Goal: Task Accomplishment & Management: Manage account settings

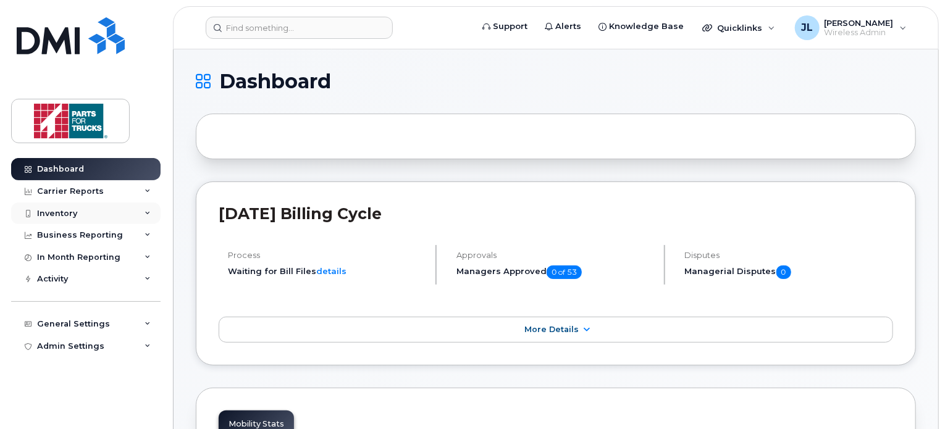
click at [96, 212] on div "Inventory" at bounding box center [85, 214] width 149 height 22
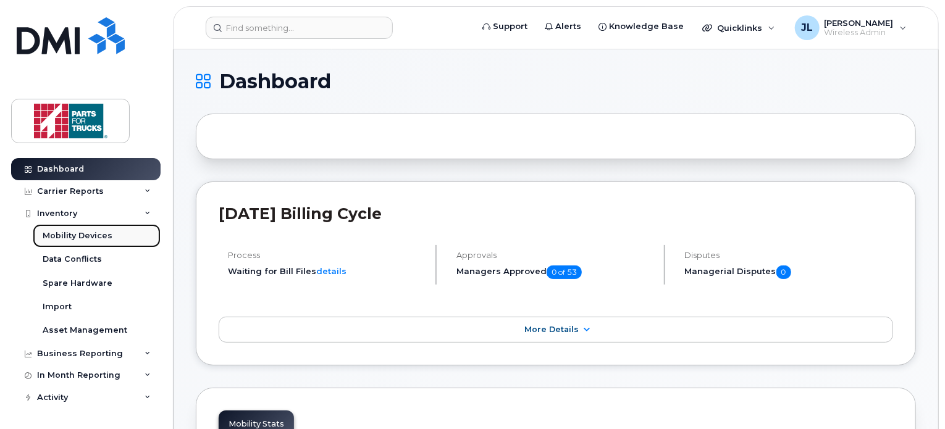
click at [89, 234] on div "Mobility Devices" at bounding box center [78, 235] width 70 height 11
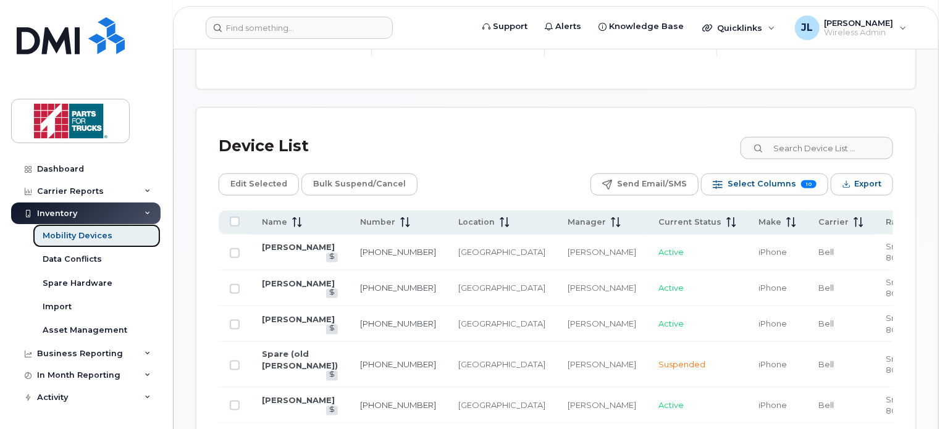
scroll to position [580, 0]
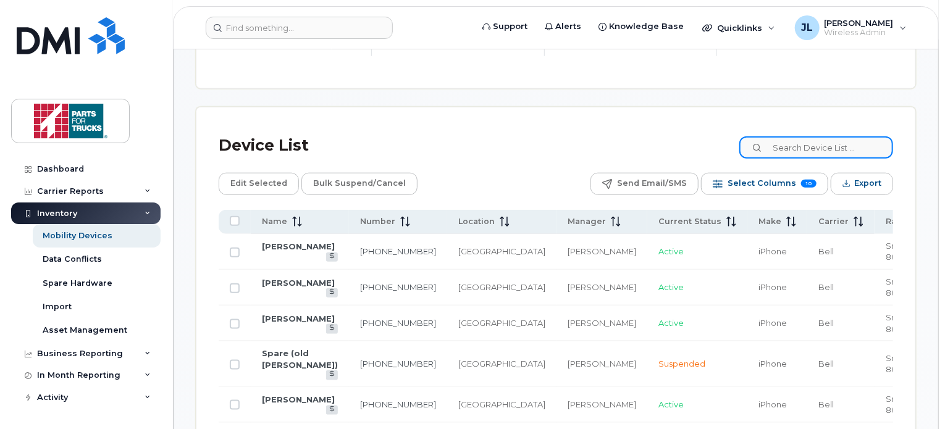
drag, startPoint x: 807, startPoint y: 151, endPoint x: 909, endPoint y: 65, distance: 133.2
type input "Tyson Gadd"
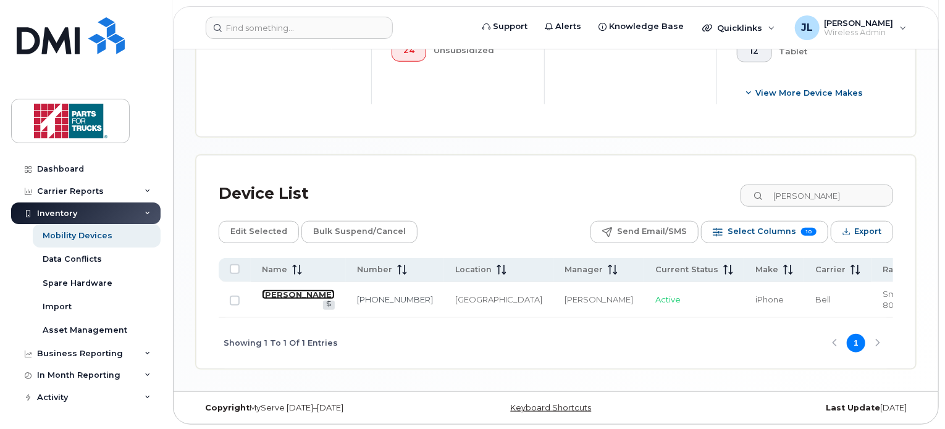
click at [290, 293] on link "[PERSON_NAME]" at bounding box center [298, 295] width 73 height 10
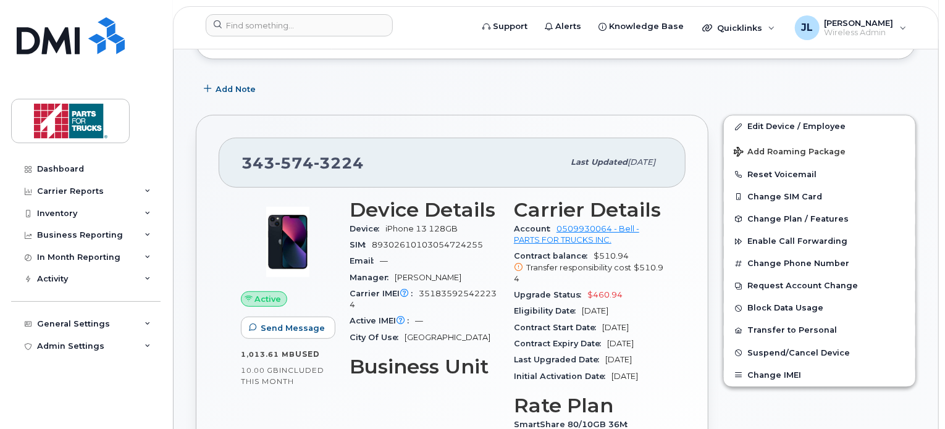
scroll to position [168, 0]
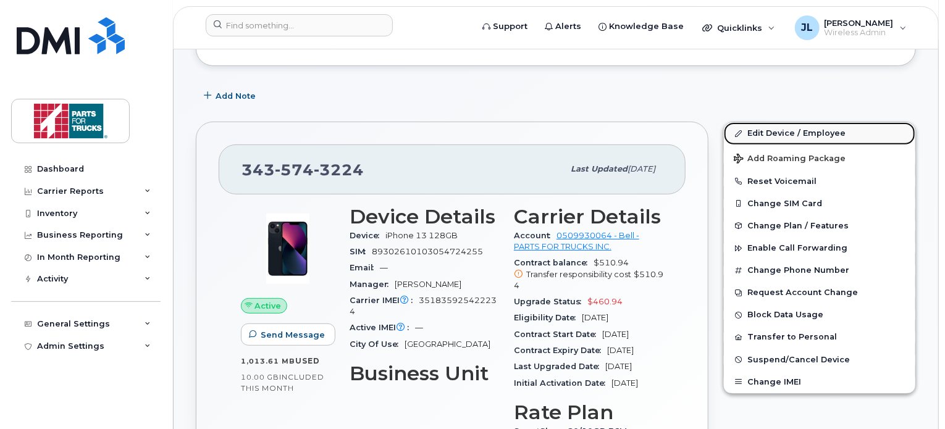
click at [788, 132] on link "Edit Device / Employee" at bounding box center [819, 133] width 191 height 22
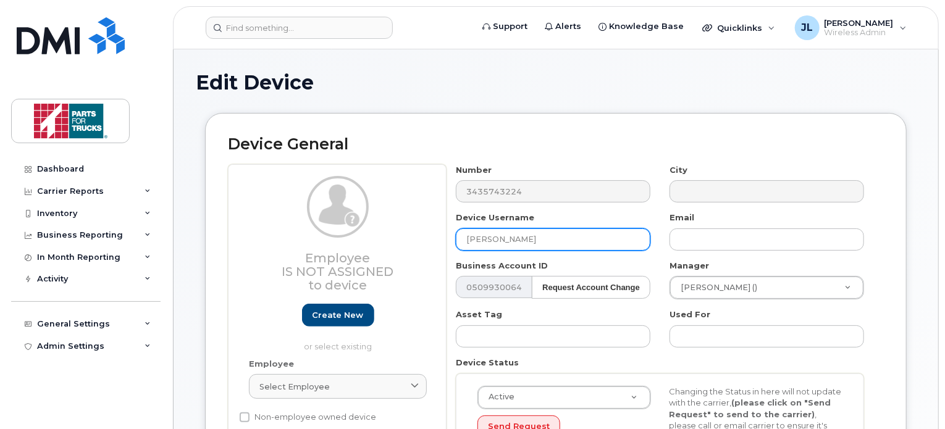
click at [540, 232] on input "Tyson Gadd" at bounding box center [553, 239] width 194 height 22
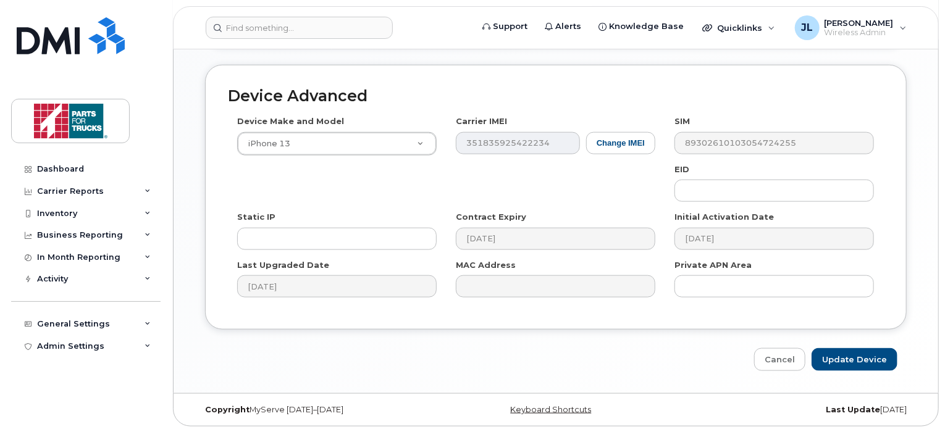
scroll to position [643, 0]
type input "Tyson Gadd (soon to be evening foreman's)"
click at [859, 364] on input "Update Device" at bounding box center [854, 358] width 86 height 23
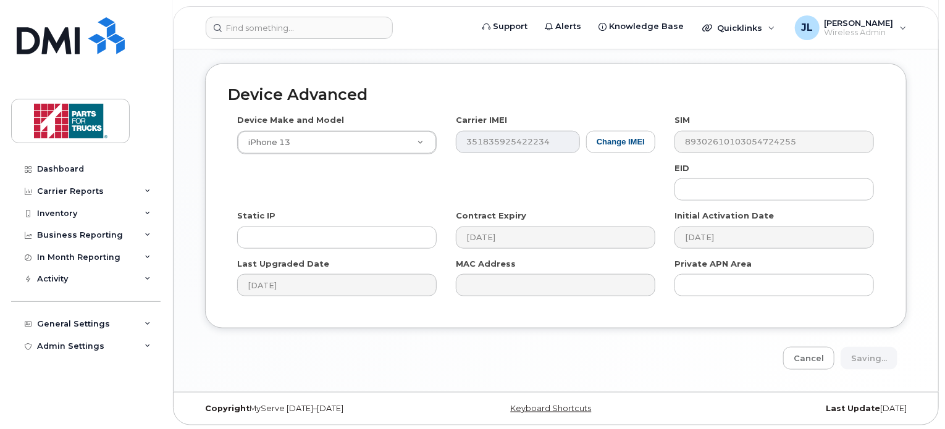
type input "Saving..."
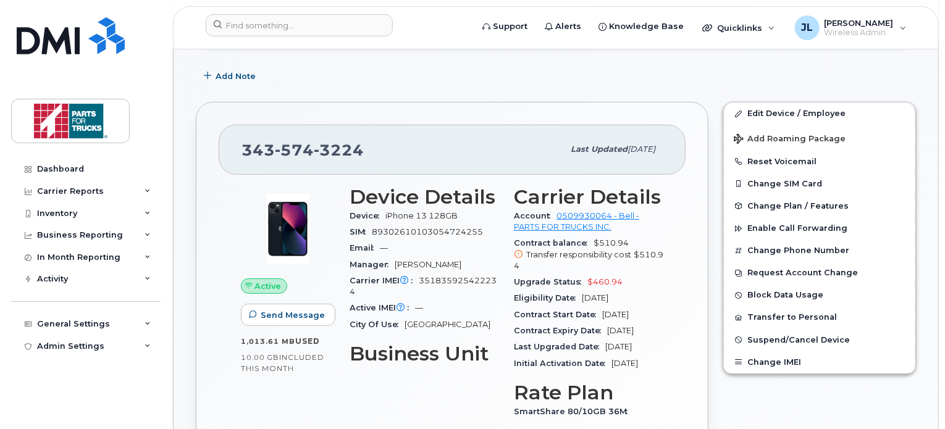
scroll to position [189, 0]
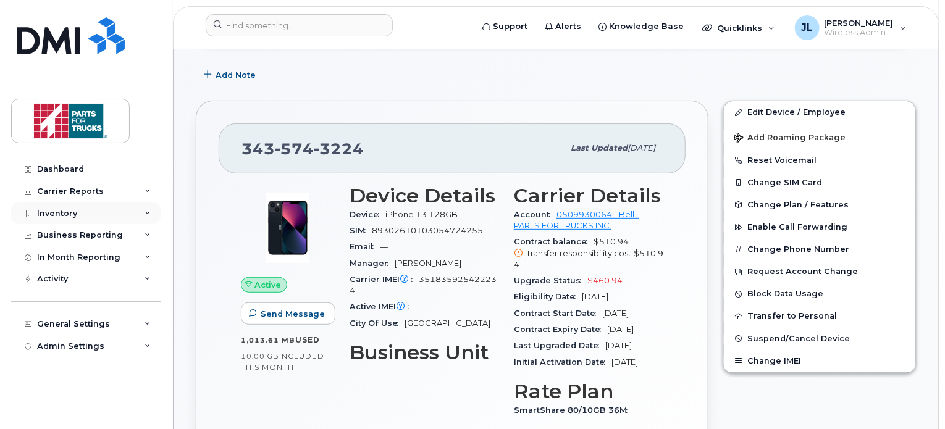
click at [89, 212] on div "Inventory" at bounding box center [85, 214] width 149 height 22
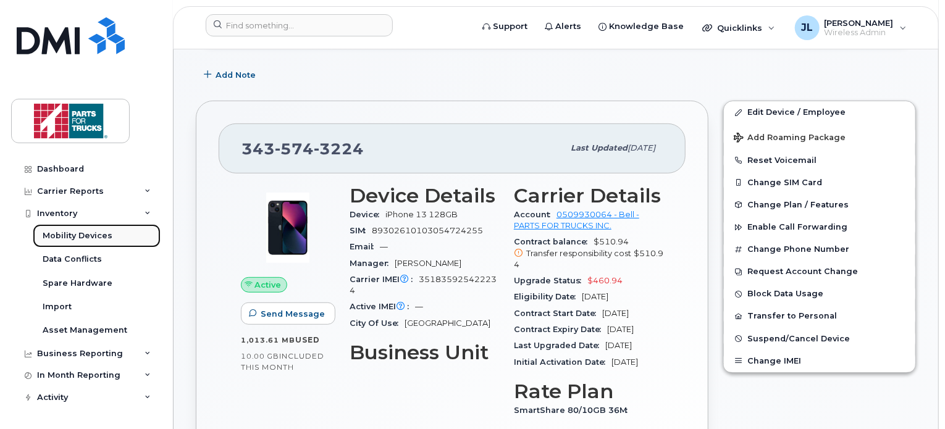
click at [77, 235] on div "Mobility Devices" at bounding box center [78, 235] width 70 height 11
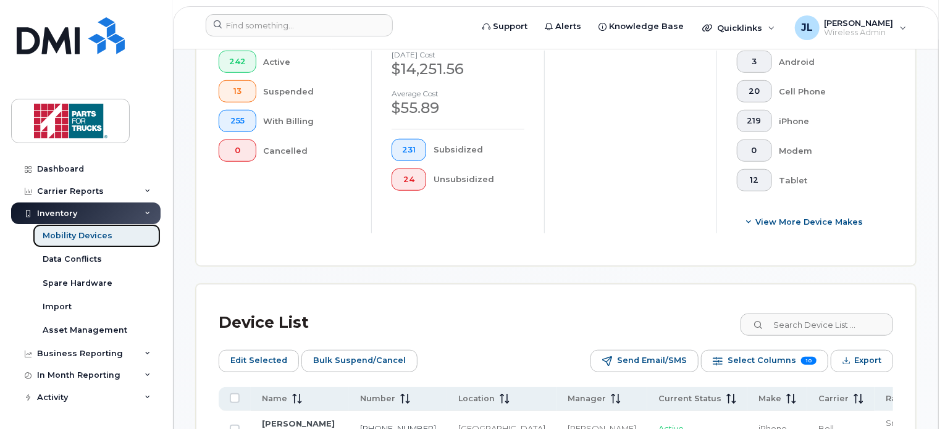
scroll to position [427, 0]
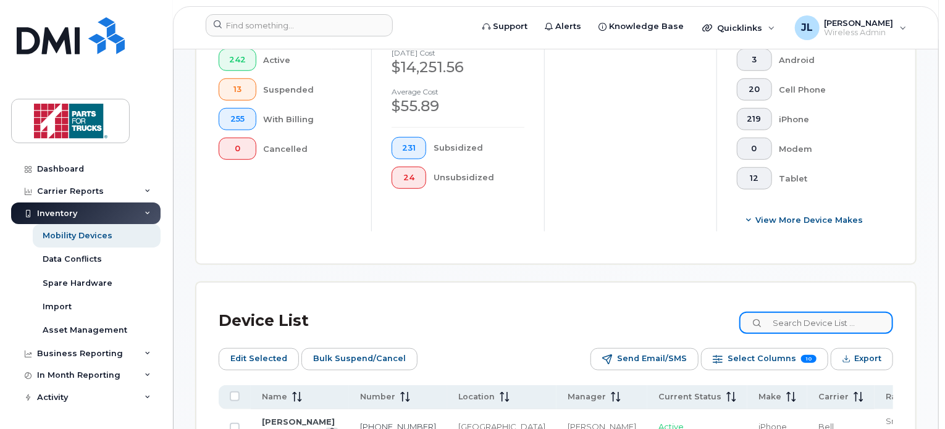
click at [800, 323] on input at bounding box center [816, 323] width 154 height 22
type input "spare"
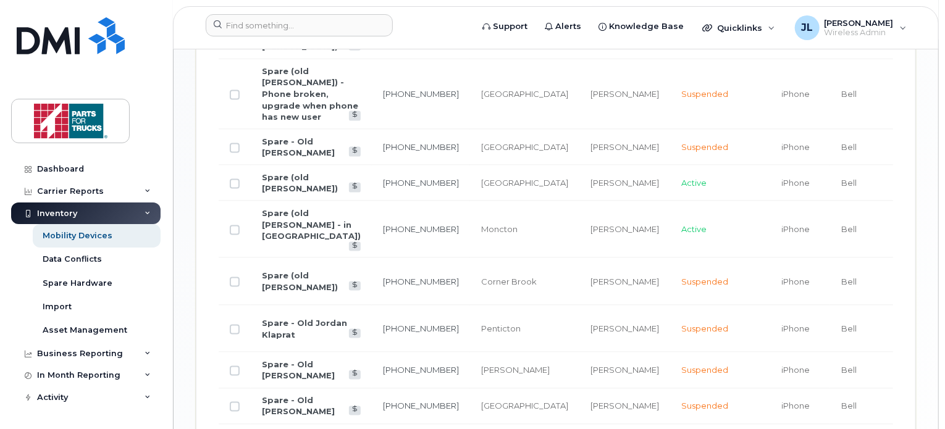
scroll to position [806, 0]
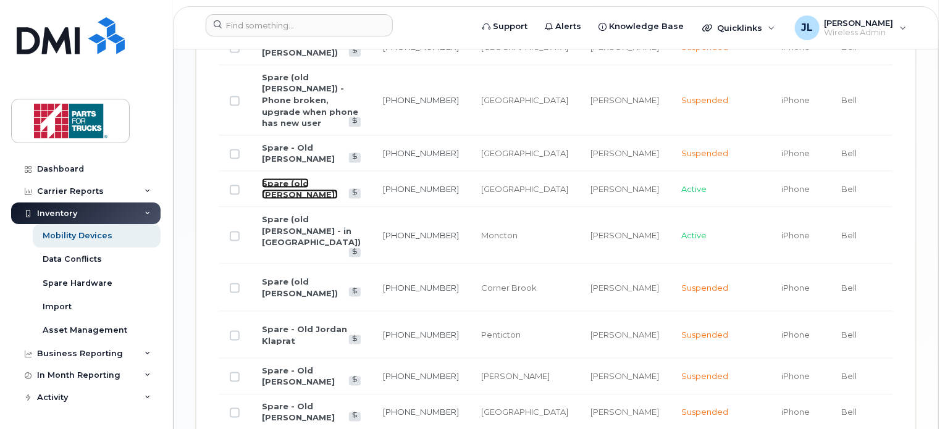
click at [289, 190] on link "Spare (old Chad Murphy)" at bounding box center [300, 189] width 76 height 22
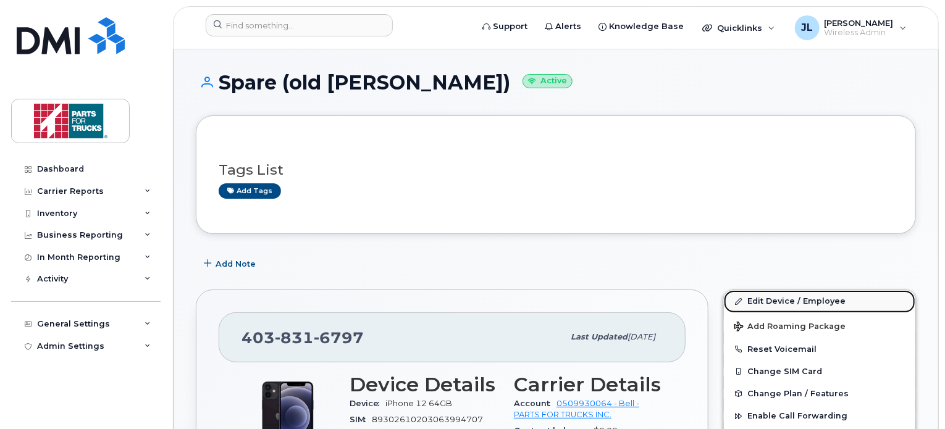
click at [805, 295] on link "Edit Device / Employee" at bounding box center [819, 301] width 191 height 22
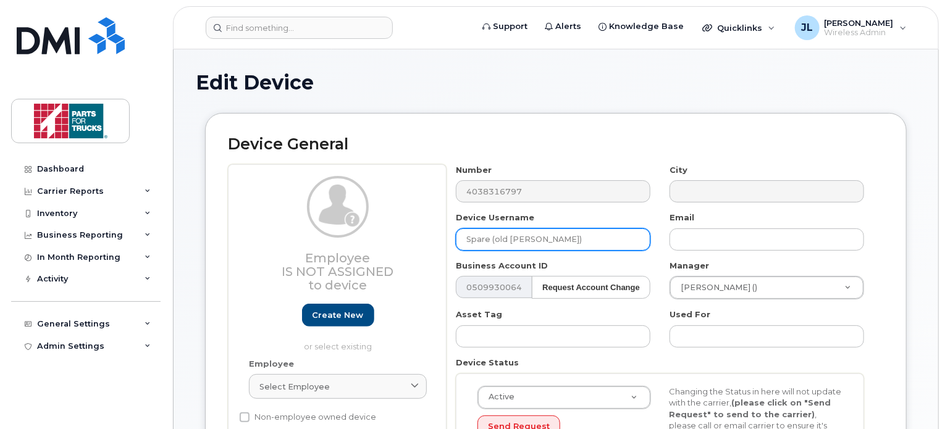
drag, startPoint x: 508, startPoint y: 237, endPoint x: 400, endPoint y: 214, distance: 110.6
click at [400, 214] on div "Employee Is not assigned to device Create new or select existing Employee Selec…" at bounding box center [556, 326] width 656 height 324
click at [554, 235] on input "Chad Murphy)" at bounding box center [553, 239] width 194 height 22
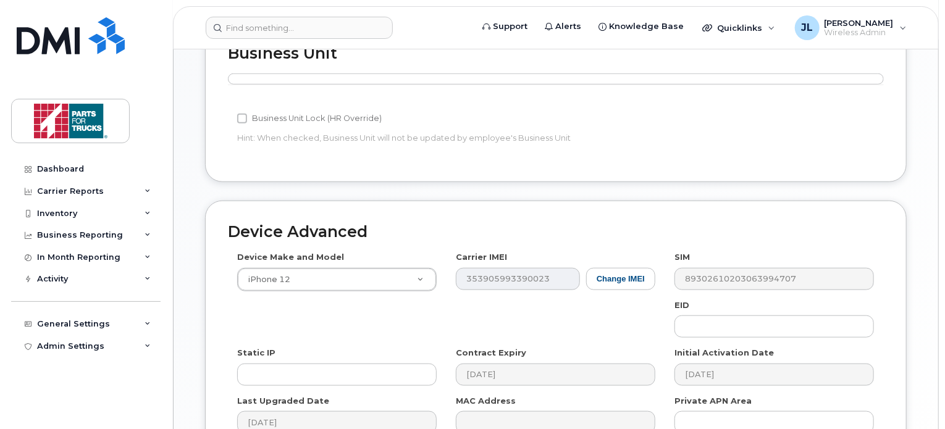
scroll to position [643, 0]
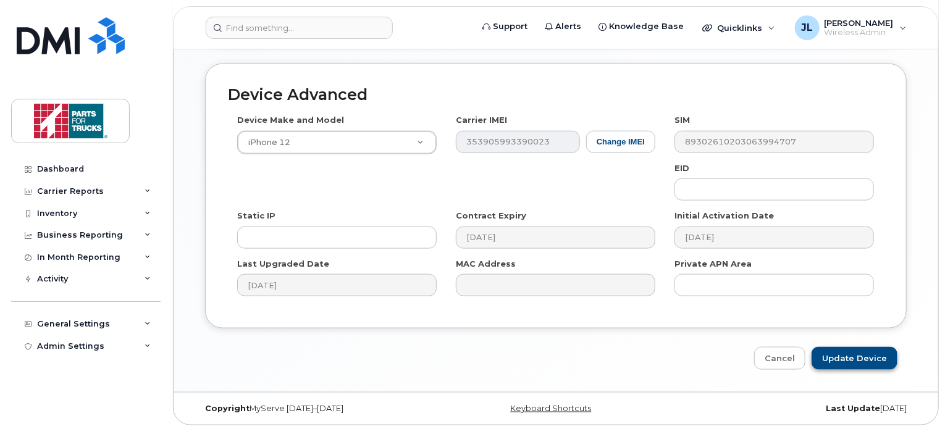
type input "[PERSON_NAME]"
click at [842, 357] on input "Update Device" at bounding box center [854, 358] width 86 height 23
type input "Saving..."
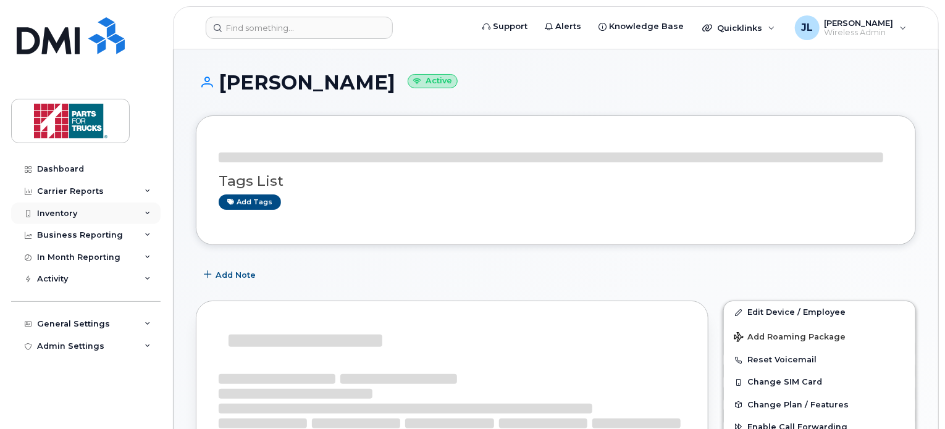
click at [101, 212] on div "Inventory" at bounding box center [85, 214] width 149 height 22
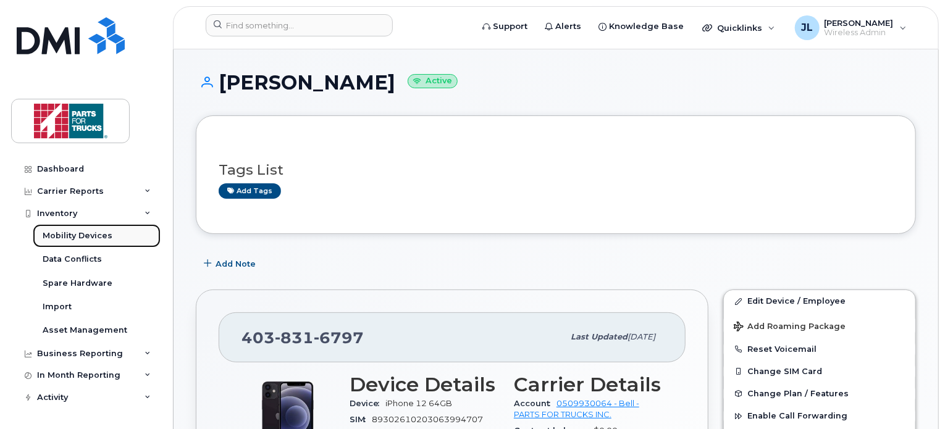
click at [77, 234] on div "Mobility Devices" at bounding box center [78, 235] width 70 height 11
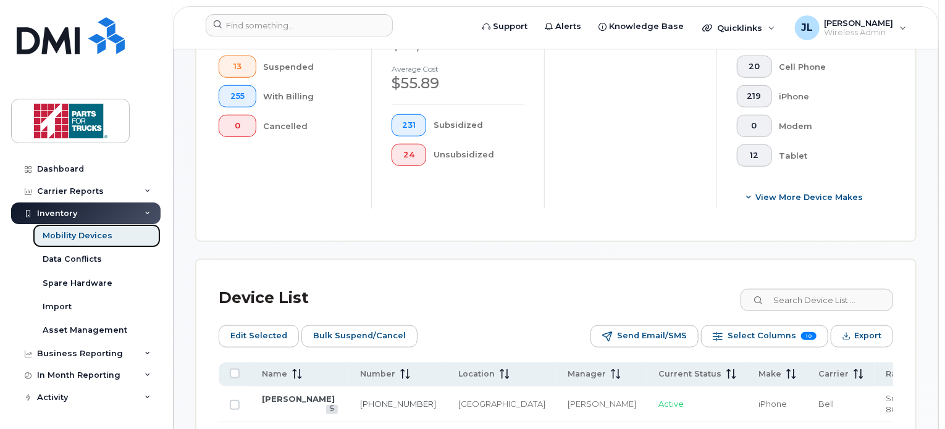
scroll to position [466, 0]
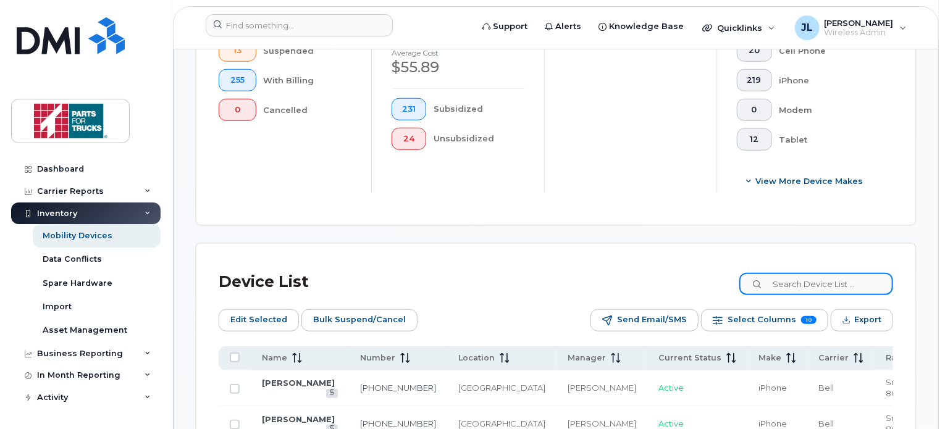
drag, startPoint x: 791, startPoint y: 278, endPoint x: 822, endPoint y: 214, distance: 71.5
click at [804, 267] on div "Device List" at bounding box center [556, 282] width 674 height 32
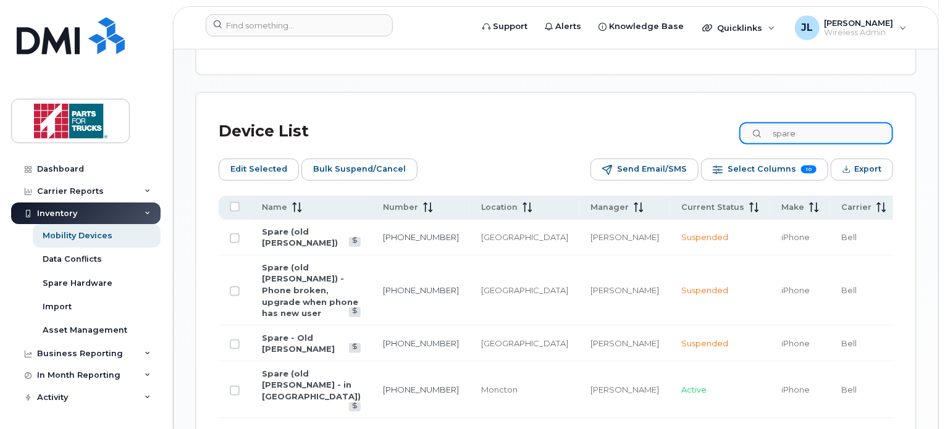
scroll to position [615, 0]
drag, startPoint x: 814, startPoint y: 138, endPoint x: 672, endPoint y: 100, distance: 146.9
paste input "[PHONE_NUMBER]"
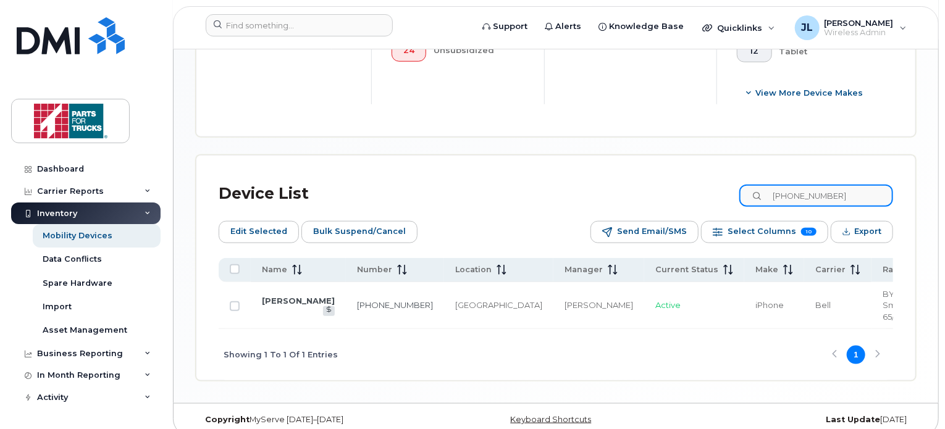
type input "[PHONE_NUMBER]"
click at [553, 283] on td "[PERSON_NAME]" at bounding box center [598, 306] width 91 height 48
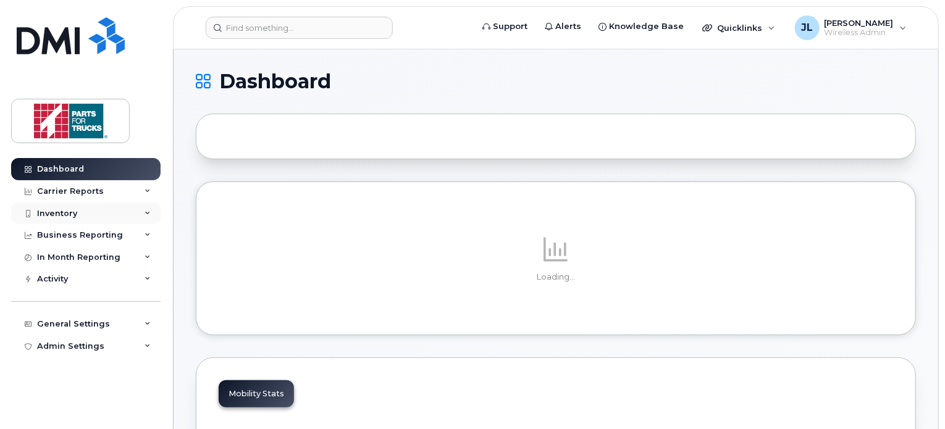
click at [79, 214] on div "Inventory" at bounding box center [85, 214] width 149 height 22
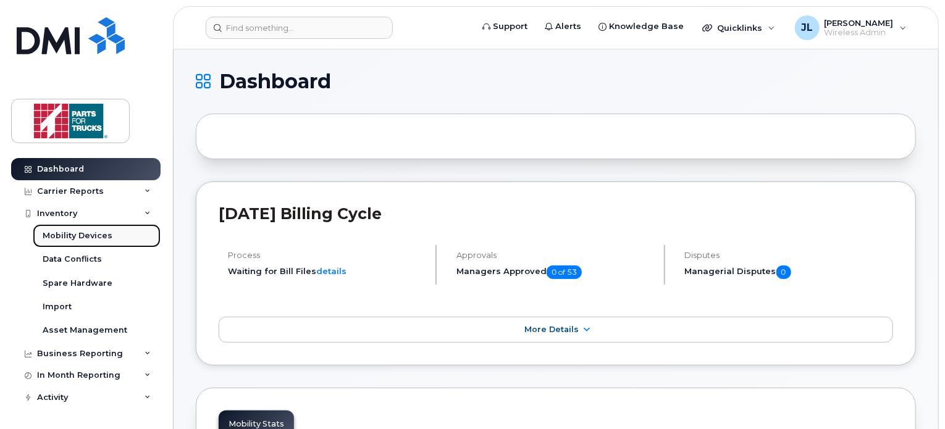
click at [81, 229] on link "Mobility Devices" at bounding box center [97, 235] width 128 height 23
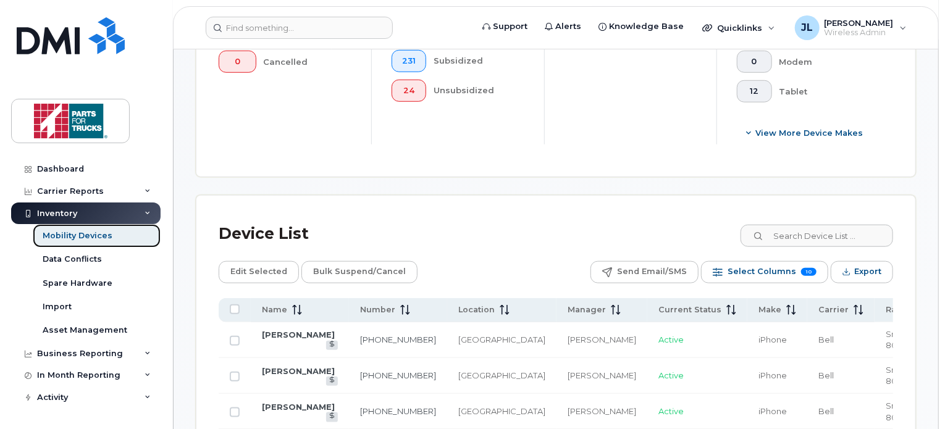
scroll to position [503, 0]
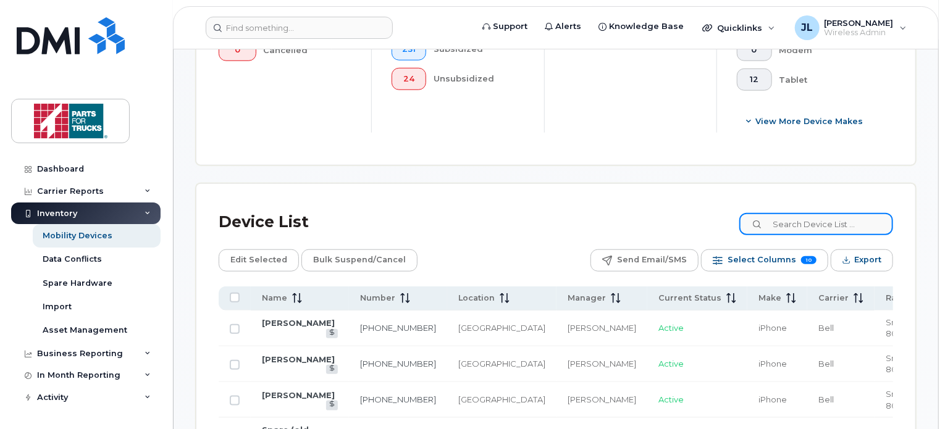
click at [839, 227] on input at bounding box center [816, 224] width 154 height 22
paste input "[PHONE_NUMBER]"
type input "[PHONE_NUMBER]"
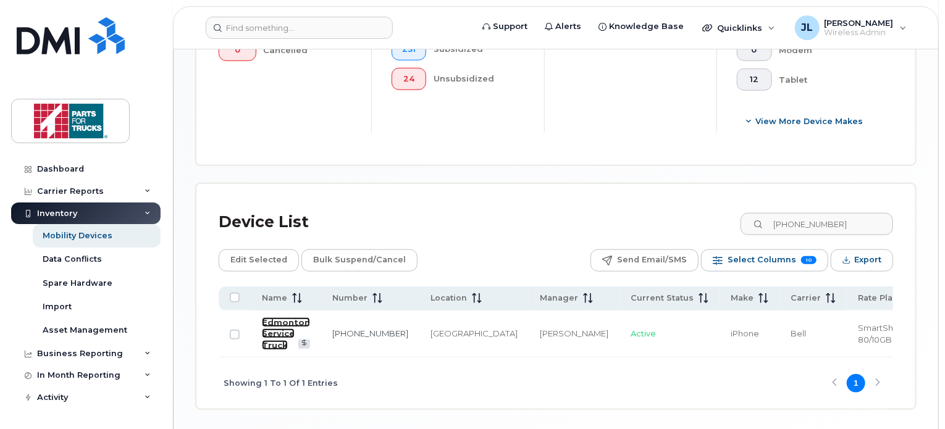
click at [265, 325] on link "Edmonton Service Truck" at bounding box center [286, 333] width 48 height 33
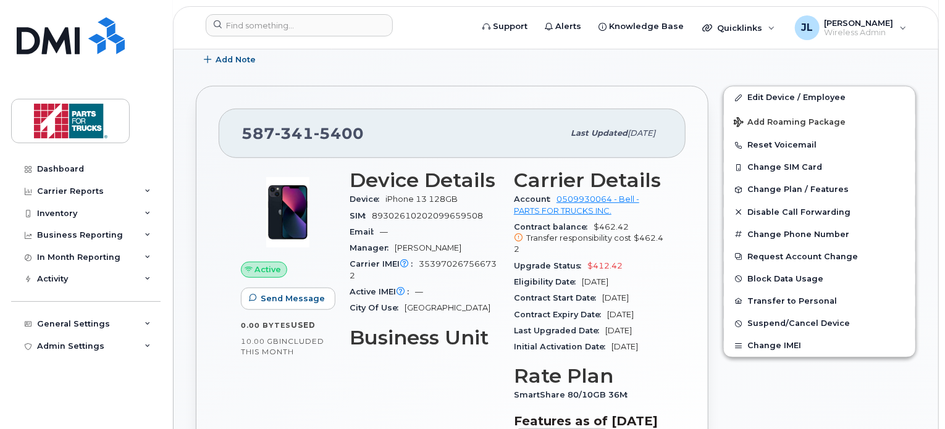
scroll to position [341, 0]
